Goal: Information Seeking & Learning: Learn about a topic

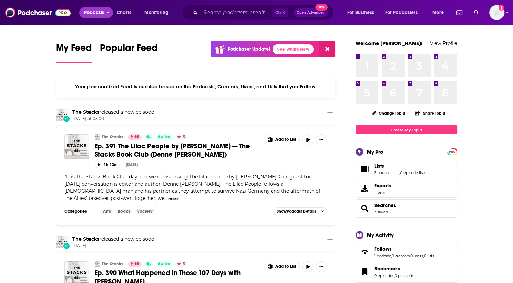
click at [102, 11] on span "Podcasts" at bounding box center [94, 12] width 20 height 9
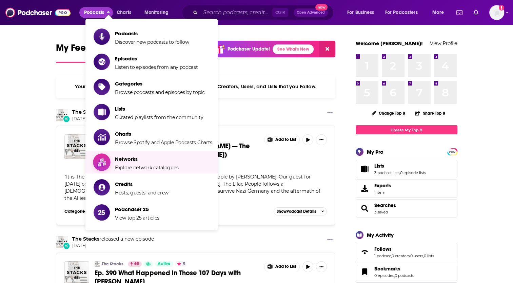
click at [123, 162] on span "Networks" at bounding box center [146, 159] width 63 height 6
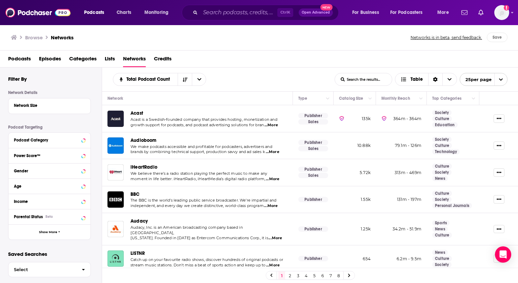
scroll to position [7, 0]
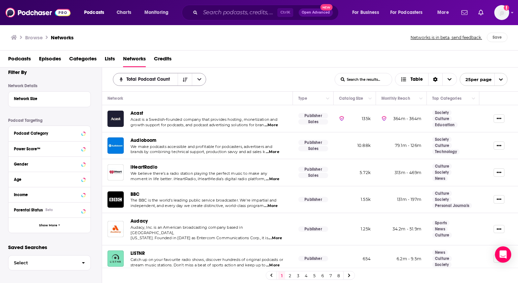
click at [200, 78] on icon "open menu" at bounding box center [199, 79] width 4 height 5
click at [169, 91] on span "Alphabetical" at bounding box center [164, 92] width 74 height 4
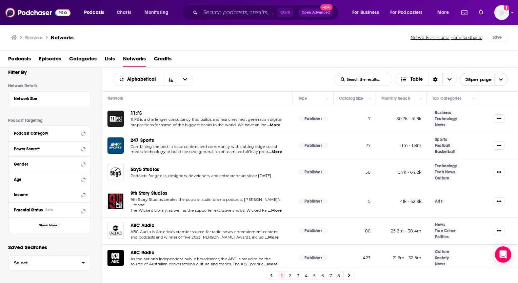
click at [328, 279] on link "7" at bounding box center [330, 275] width 7 height 8
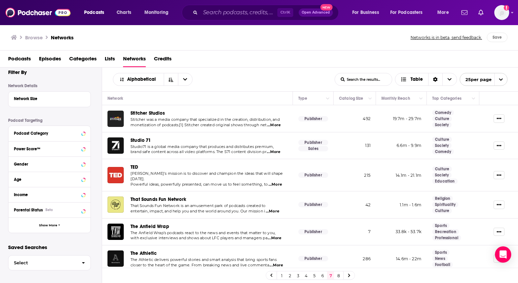
click at [312, 275] on link "5" at bounding box center [314, 275] width 7 height 8
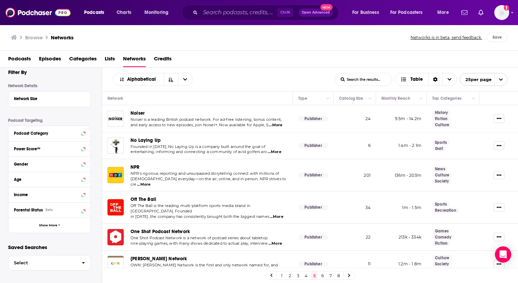
click at [308, 277] on link "4" at bounding box center [306, 275] width 7 height 8
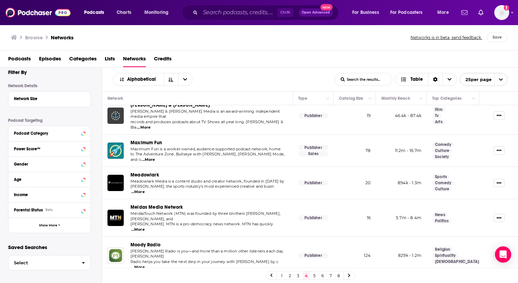
scroll to position [342, 0]
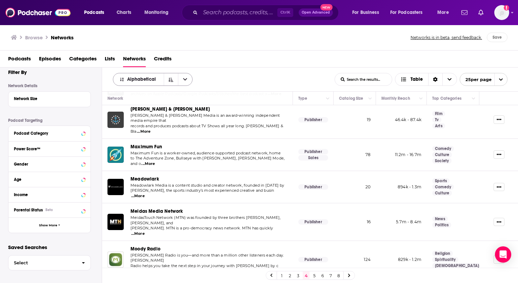
click at [155, 80] on span "Alphabetical" at bounding box center [142, 79] width 31 height 5
click at [154, 104] on span "Total Podcast Count" at bounding box center [157, 103] width 60 height 4
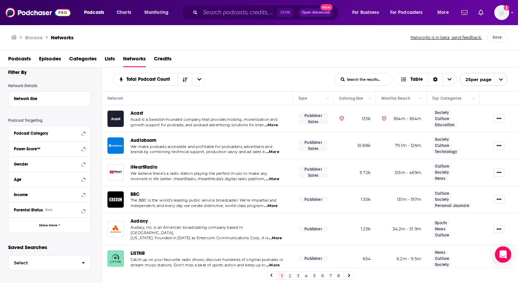
drag, startPoint x: 154, startPoint y: 104, endPoint x: 147, endPoint y: 167, distance: 63.4
click at [147, 167] on span "iHeartRadio" at bounding box center [143, 167] width 27 height 6
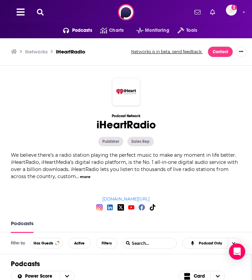
scroll to position [33, 0]
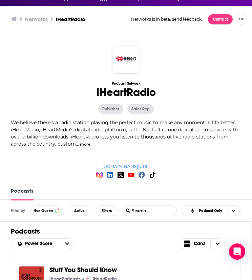
click at [137, 215] on input "List Search Input" at bounding box center [149, 211] width 53 height 10
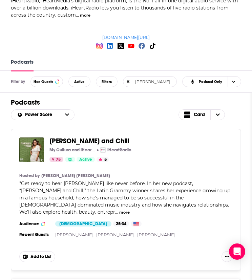
scroll to position [175, 0]
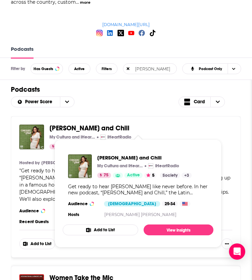
type input "chiquis"
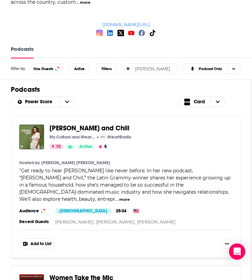
click at [148, 70] on input "chiquis" at bounding box center [149, 69] width 53 height 10
